Goal: Navigation & Orientation: Find specific page/section

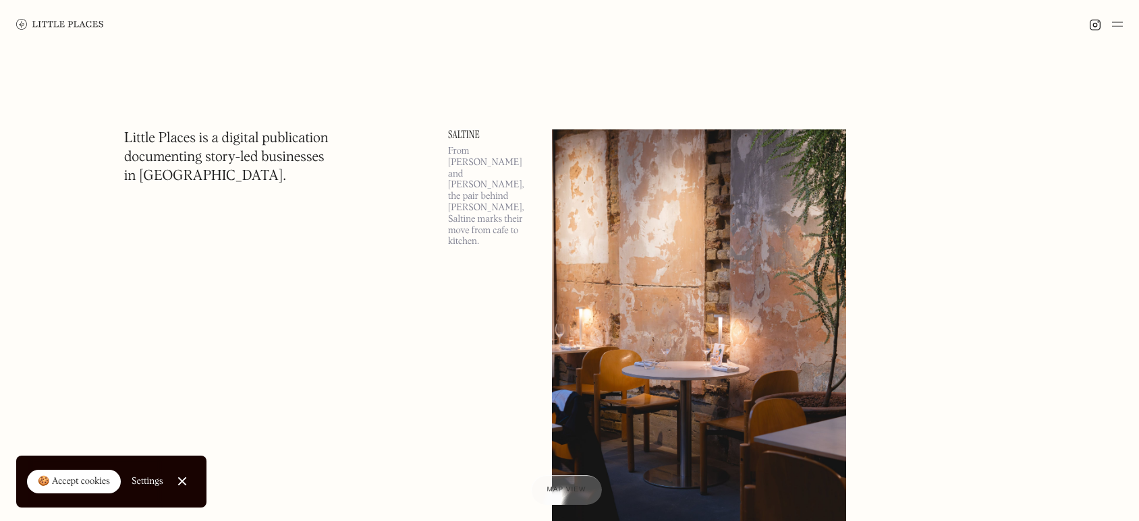
click at [181, 483] on div at bounding box center [181, 482] width 9 height 9
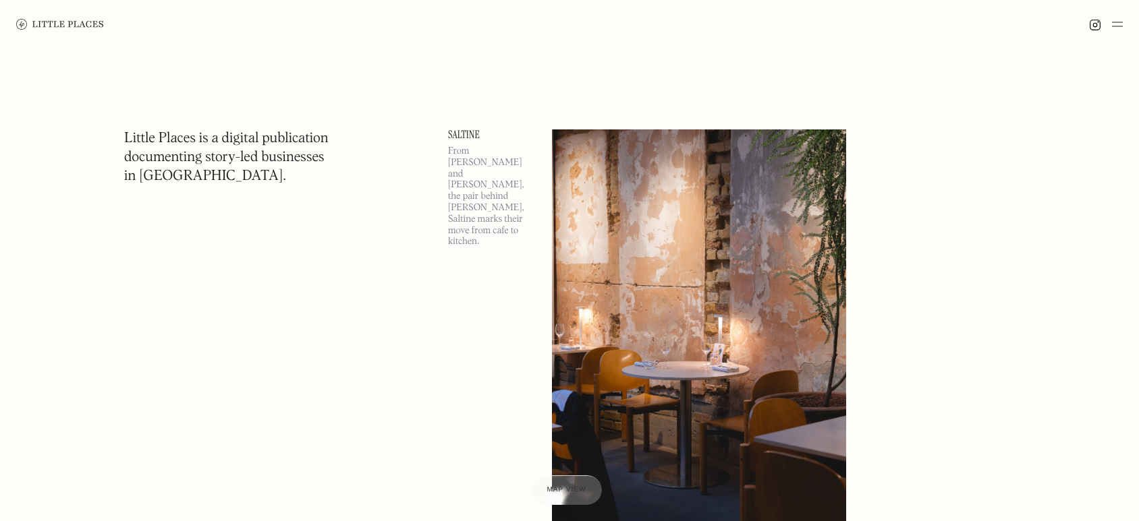
click at [1117, 22] on img at bounding box center [1117, 24] width 11 height 16
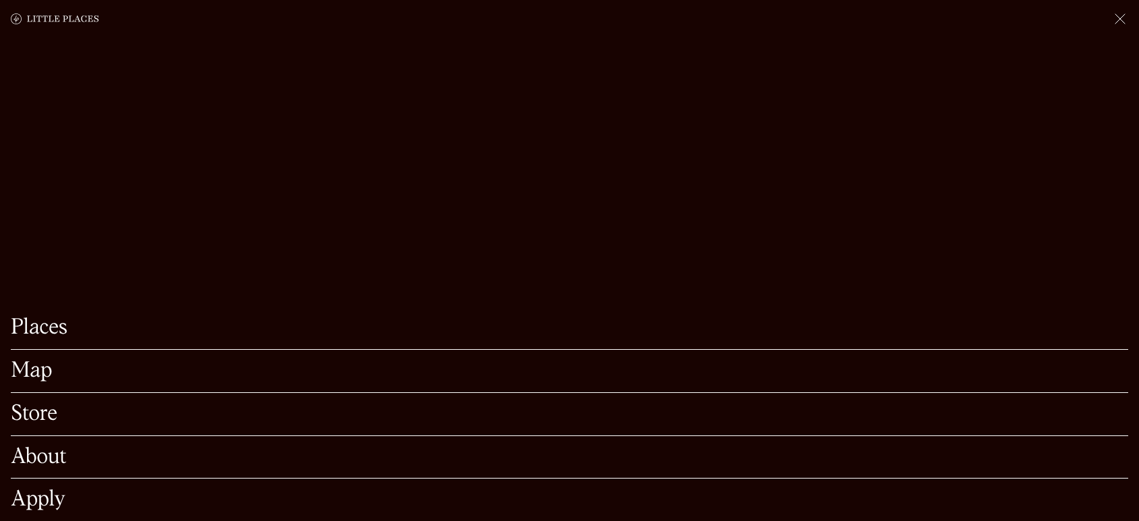
click at [27, 447] on link "About" at bounding box center [569, 457] width 1117 height 21
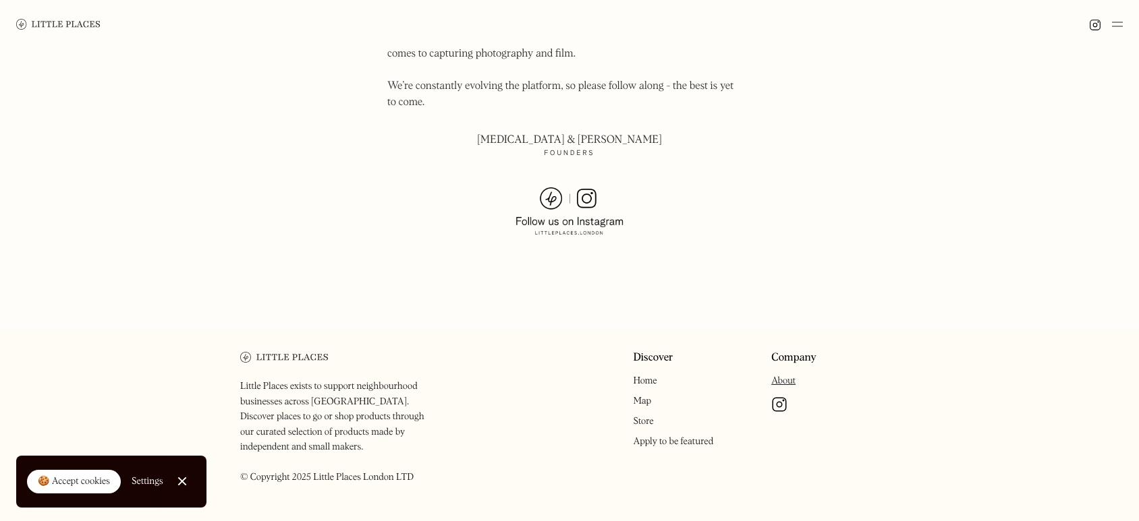
scroll to position [971, 0]
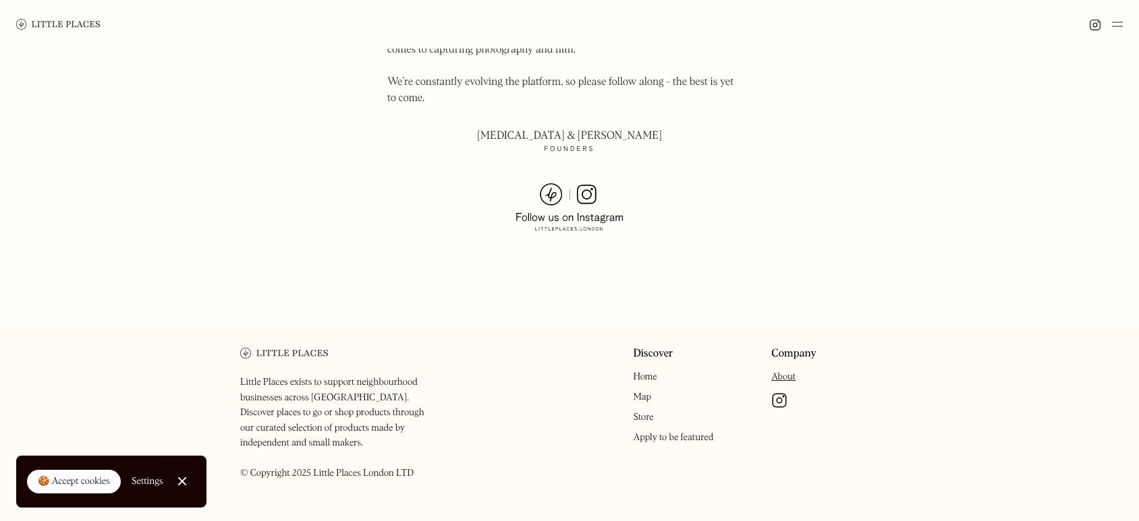
click at [641, 413] on link "Store" at bounding box center [643, 417] width 20 height 9
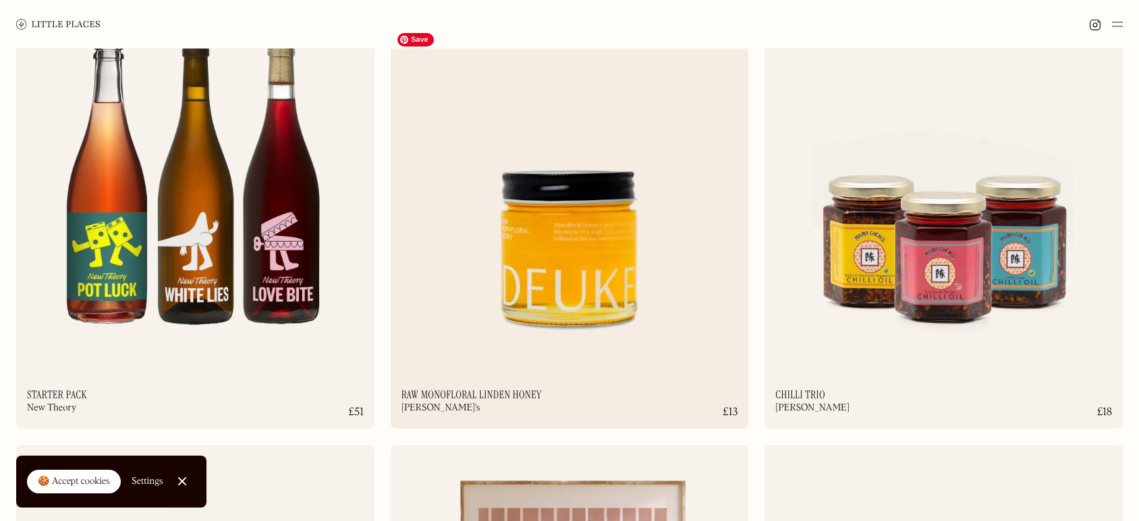
scroll to position [6308, 0]
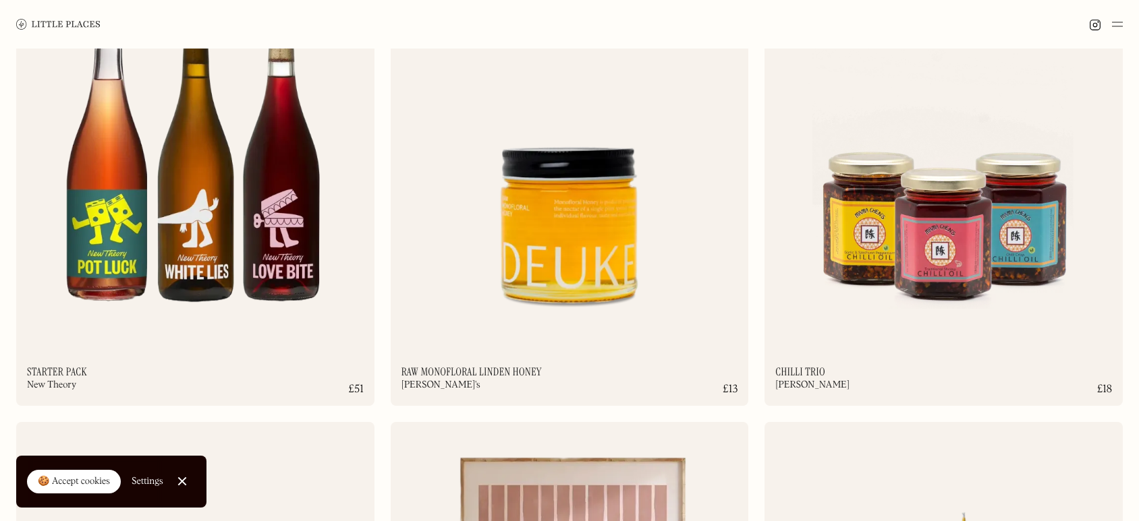
click at [179, 483] on div at bounding box center [181, 482] width 9 height 9
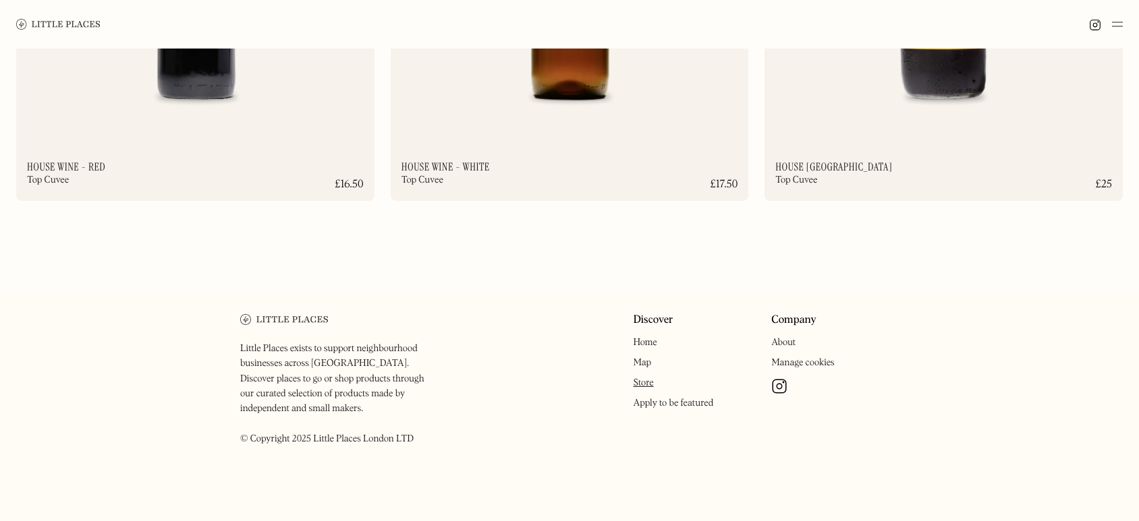
scroll to position [10437, 0]
